Goal: Information Seeking & Learning: Learn about a topic

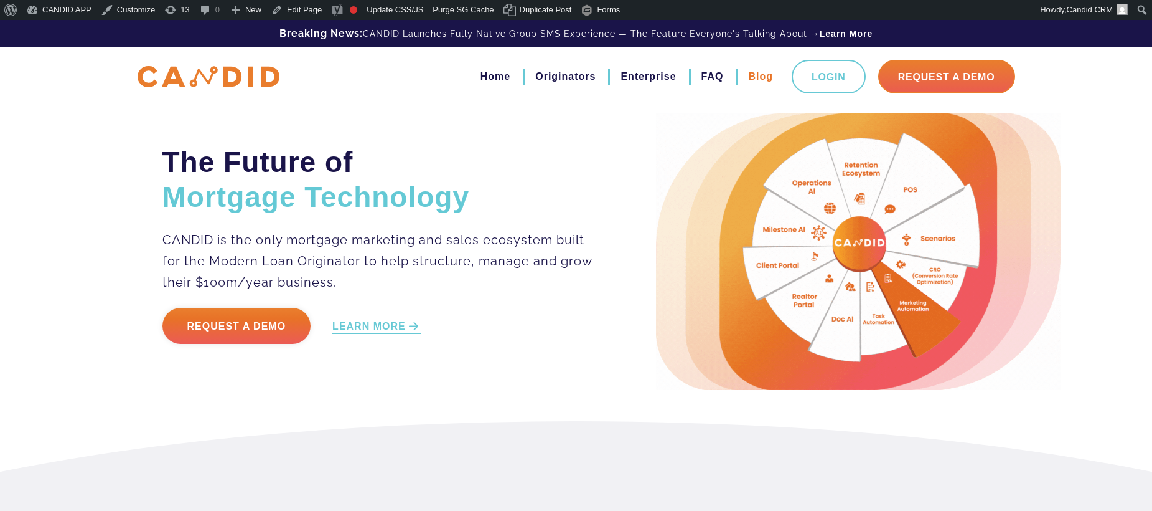
click at [748, 80] on link "Blog" at bounding box center [760, 76] width 25 height 21
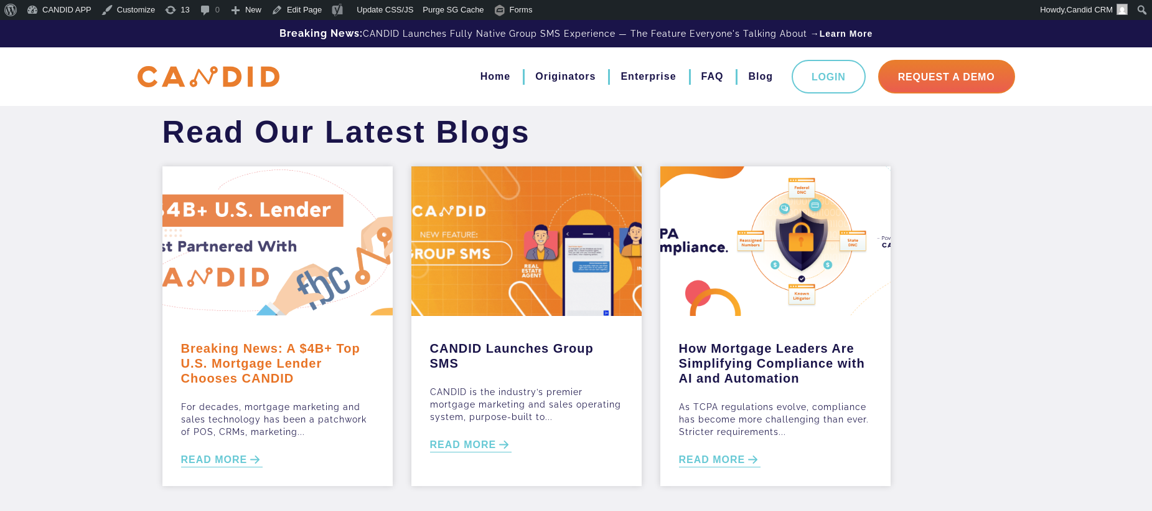
click at [220, 380] on link "Breaking News: A $4B+ Top U.S. Mortgage Lender Chooses CANDID" at bounding box center [277, 359] width 193 height 51
